Goal: Find specific page/section: Find specific page/section

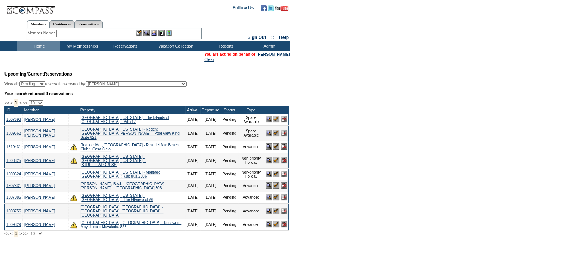
click at [73, 34] on input "text" at bounding box center [95, 33] width 78 height 7
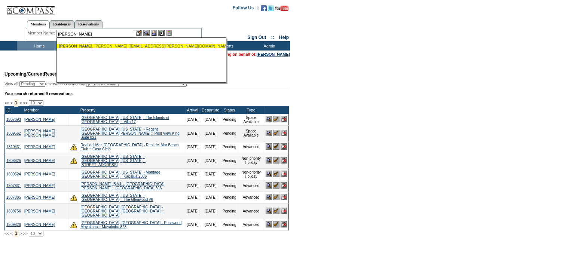
click at [75, 45] on div "[PERSON_NAME] ([EMAIL_ADDRESS][PERSON_NAME][DOMAIN_NAME])" at bounding box center [141, 46] width 165 height 4
type input "[PERSON_NAME] ([EMAIL_ADDRESS][PERSON_NAME][DOMAIN_NAME])"
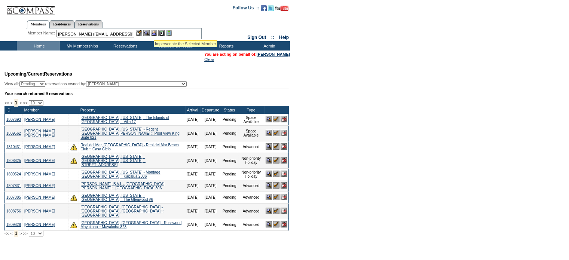
click at [153, 32] on img at bounding box center [154, 33] width 6 height 6
click at [147, 31] on img at bounding box center [146, 33] width 6 height 6
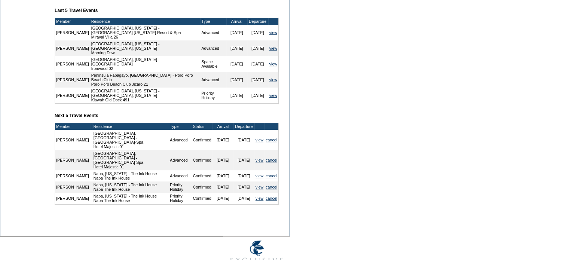
scroll to position [286, 0]
click at [260, 142] on link "view" at bounding box center [259, 140] width 8 height 4
